Goal: Entertainment & Leisure: Consume media (video, audio)

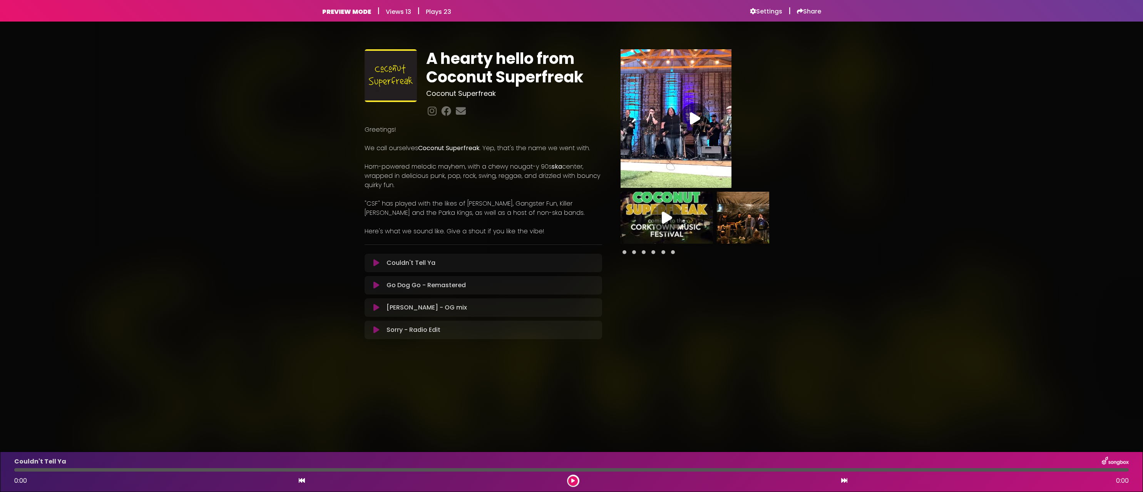
click at [375, 263] on icon at bounding box center [376, 263] width 6 height 8
click at [375, 264] on icon at bounding box center [376, 264] width 5 height 8
click at [375, 264] on icon at bounding box center [376, 263] width 6 height 8
click at [380, 284] on button at bounding box center [376, 287] width 14 height 8
click at [374, 305] on icon at bounding box center [376, 309] width 6 height 8
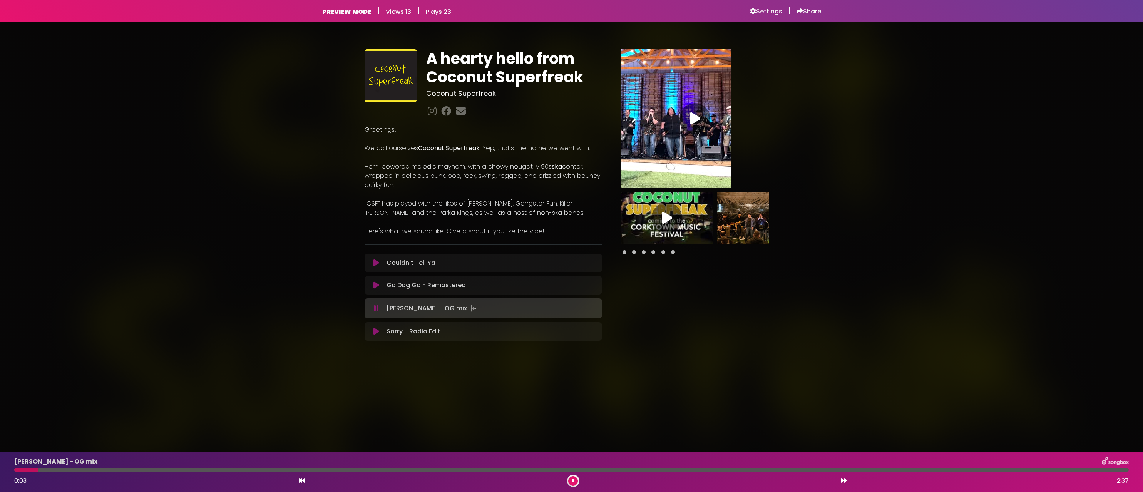
click at [374, 306] on icon at bounding box center [376, 309] width 5 height 8
click at [375, 328] on icon at bounding box center [376, 330] width 6 height 8
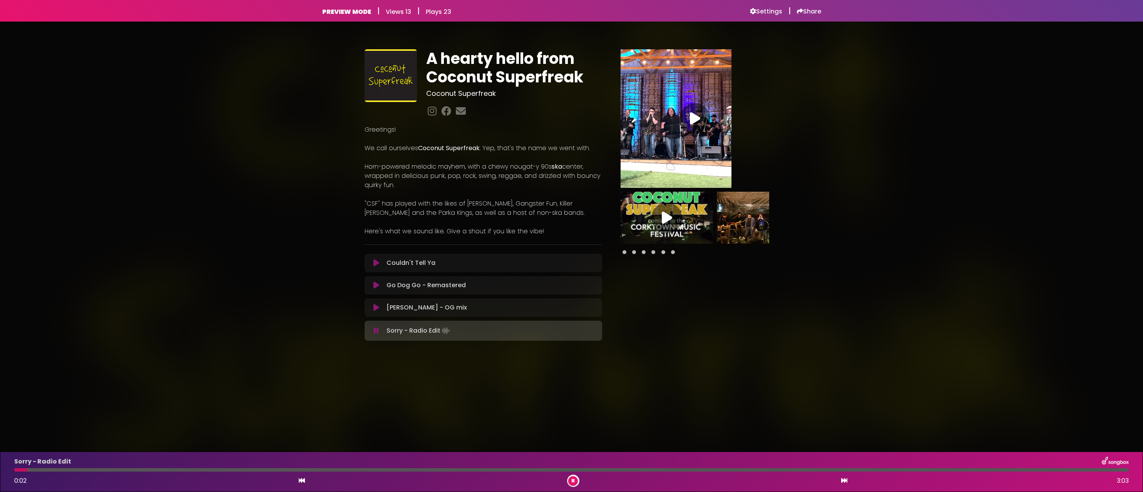
click at [376, 332] on icon at bounding box center [376, 331] width 5 height 8
